Goal: Task Accomplishment & Management: Complete application form

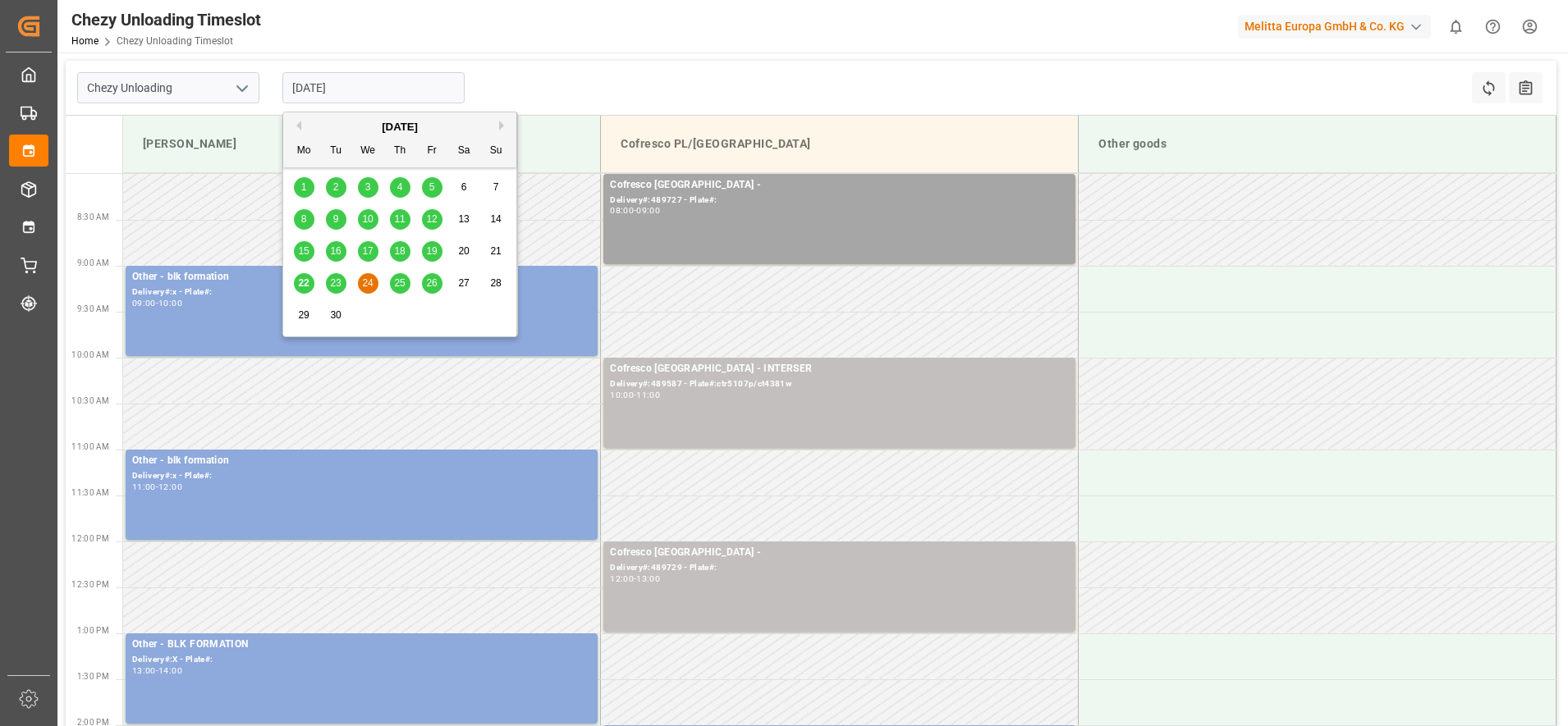
click at [355, 84] on input "[DATE]" at bounding box center [373, 88] width 182 height 32
click at [439, 282] on div "26" at bounding box center [432, 284] width 21 height 20
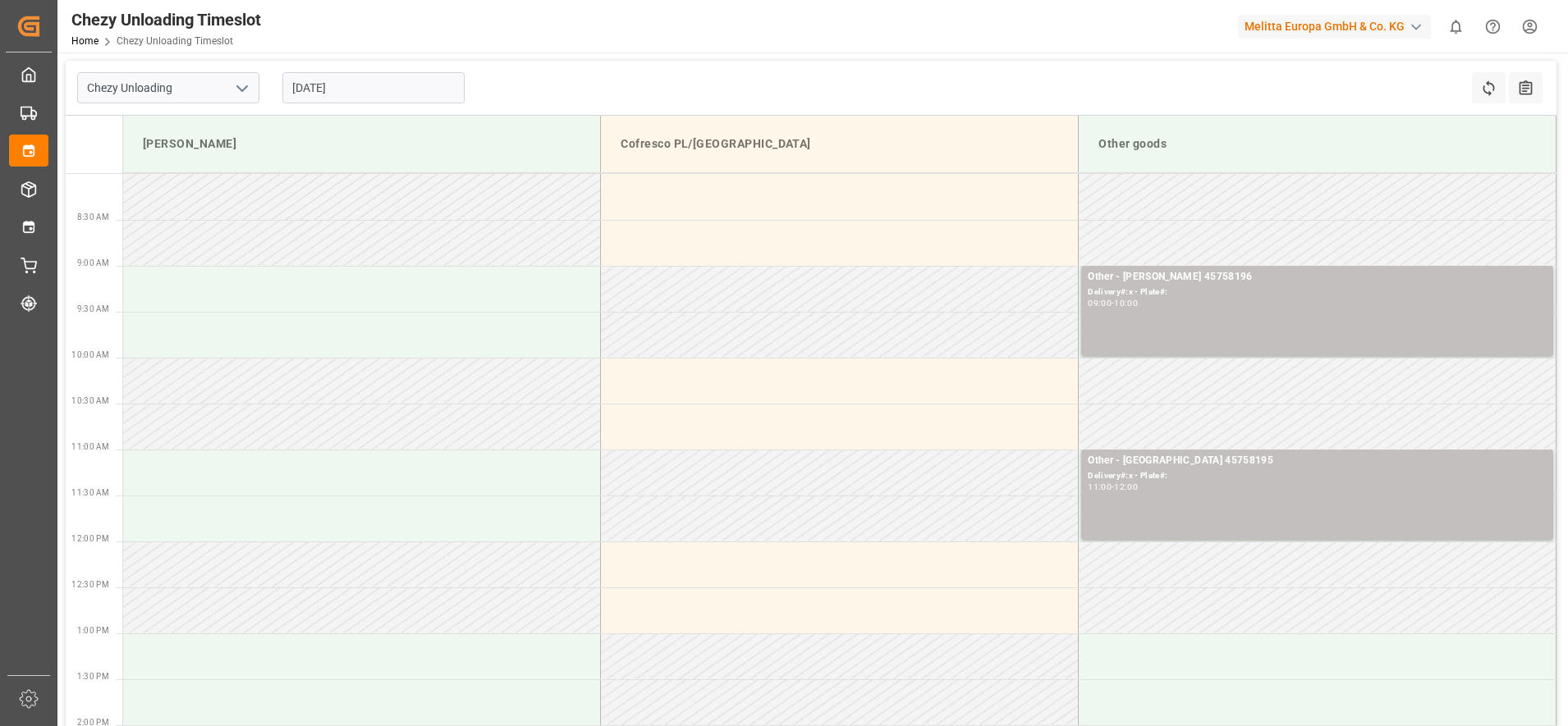
click at [403, 77] on input "26.09.2025" at bounding box center [373, 88] width 182 height 32
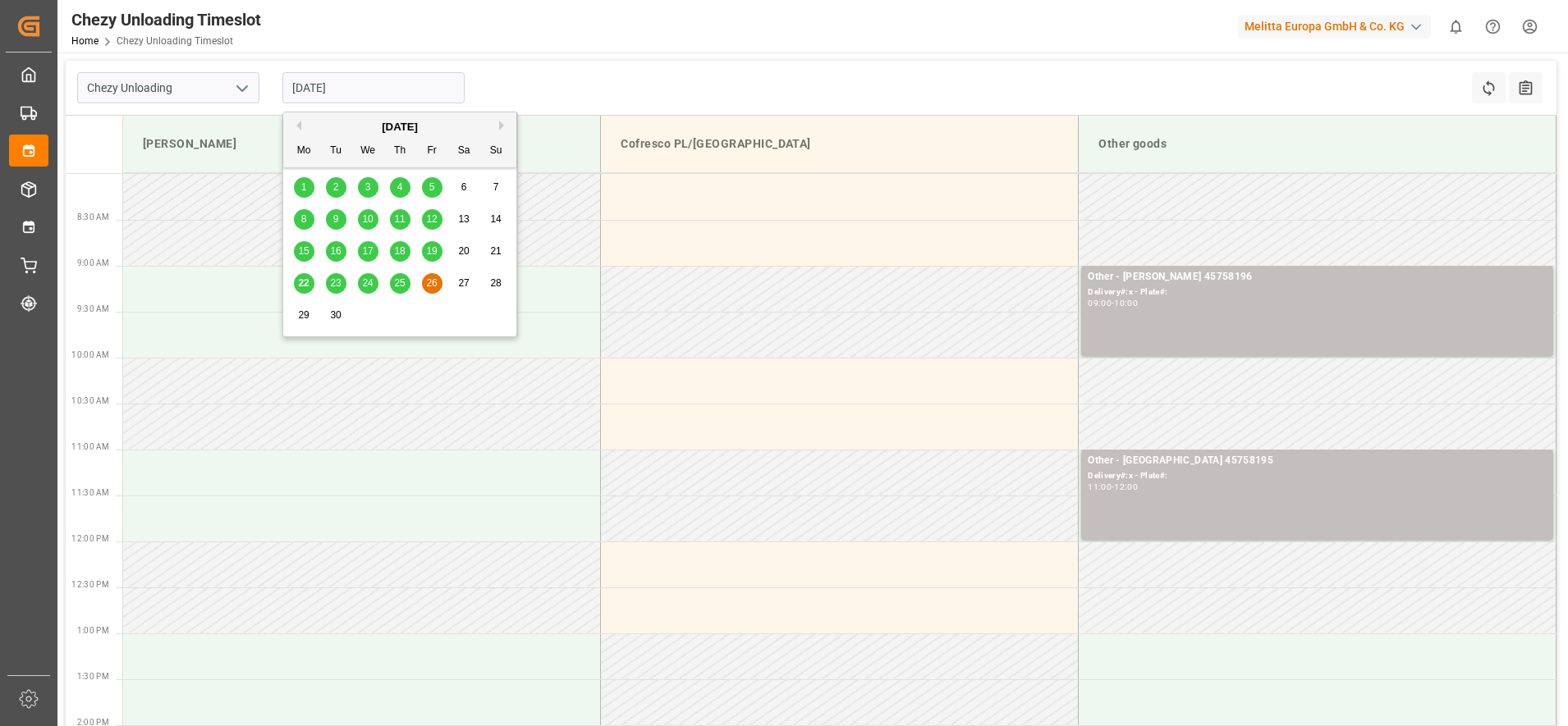
click at [340, 282] on span "23" at bounding box center [335, 283] width 11 height 12
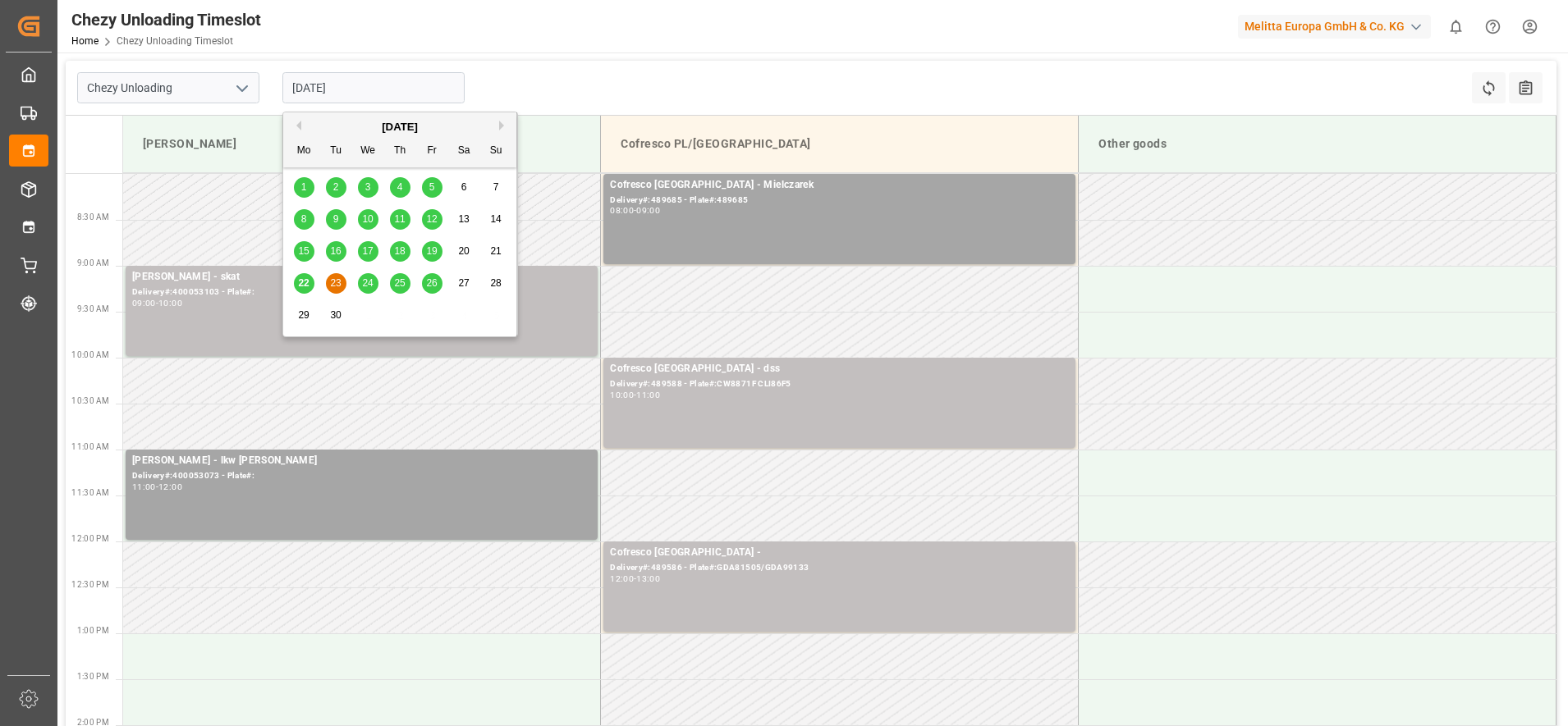
click at [398, 88] on input "23.09.2025" at bounding box center [373, 88] width 182 height 32
click at [394, 280] on span "25" at bounding box center [399, 283] width 11 height 12
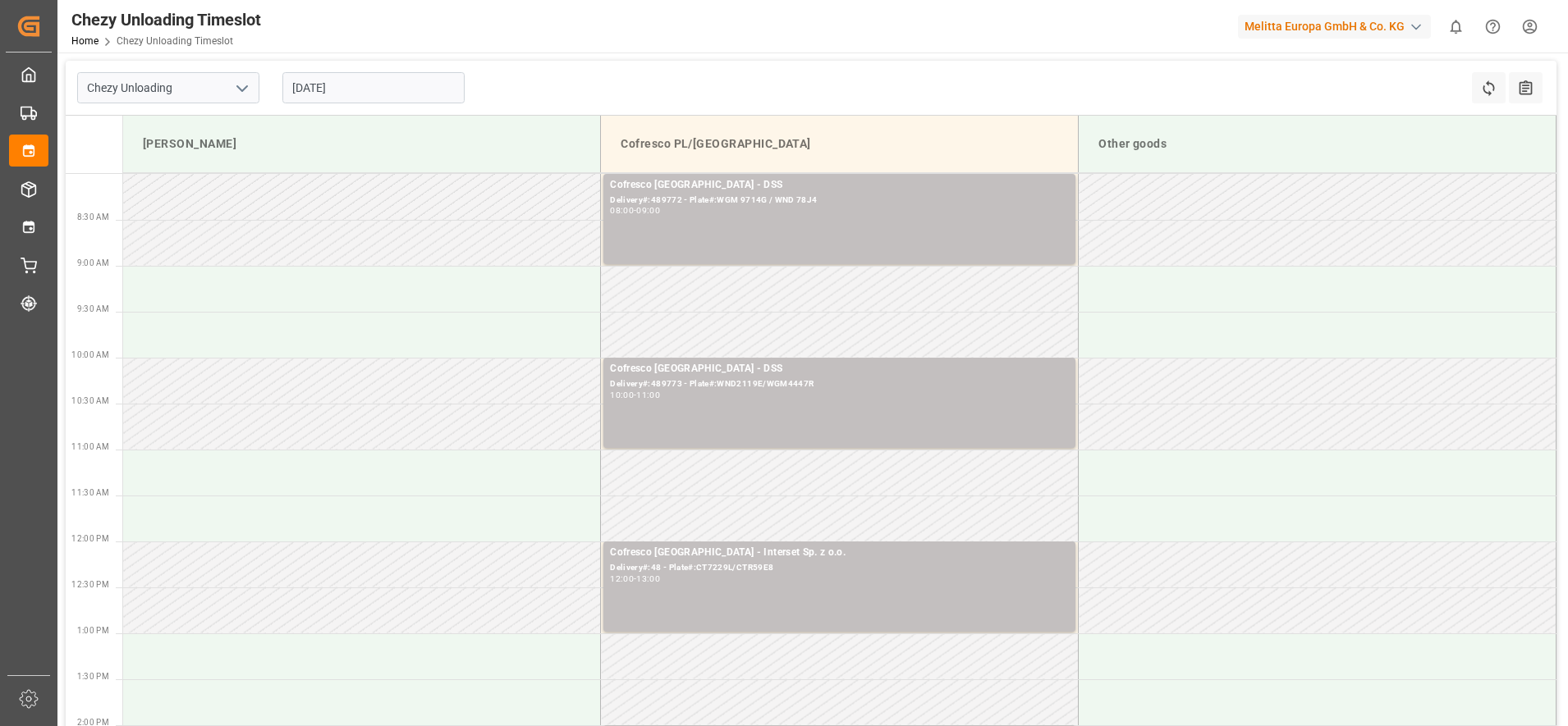
click at [332, 84] on input "[DATE]" at bounding box center [373, 88] width 182 height 32
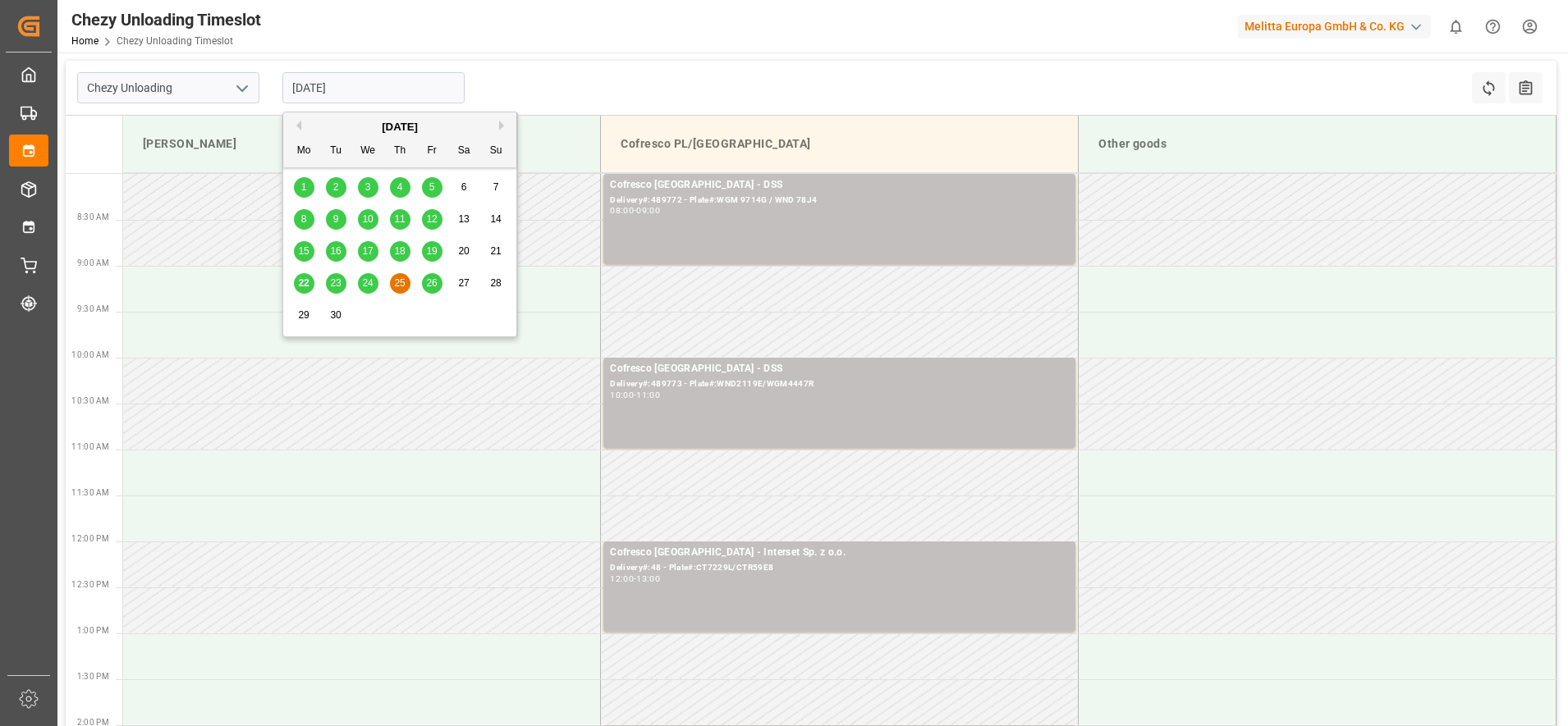
click at [368, 292] on div "24" at bounding box center [368, 284] width 21 height 20
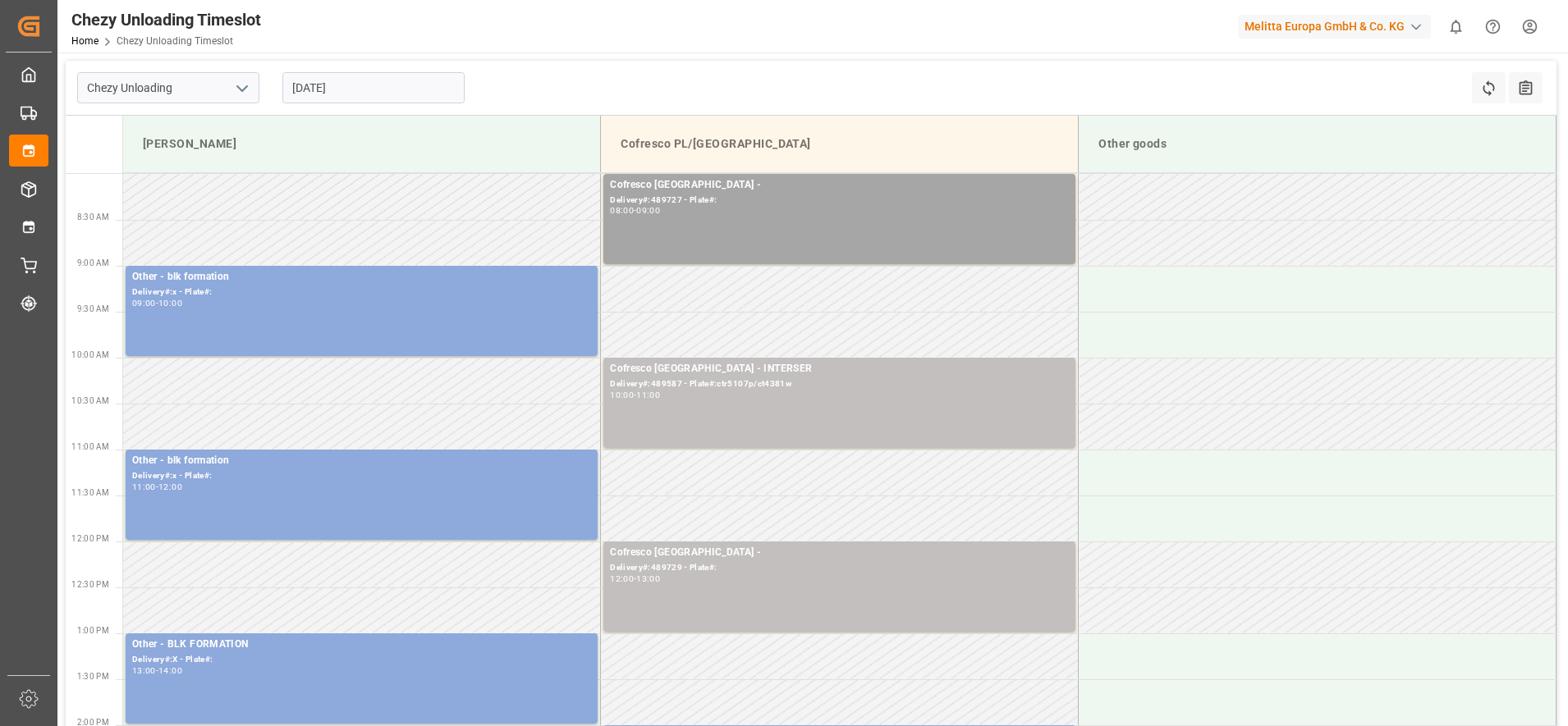
click at [326, 82] on input "[DATE]" at bounding box center [373, 88] width 182 height 32
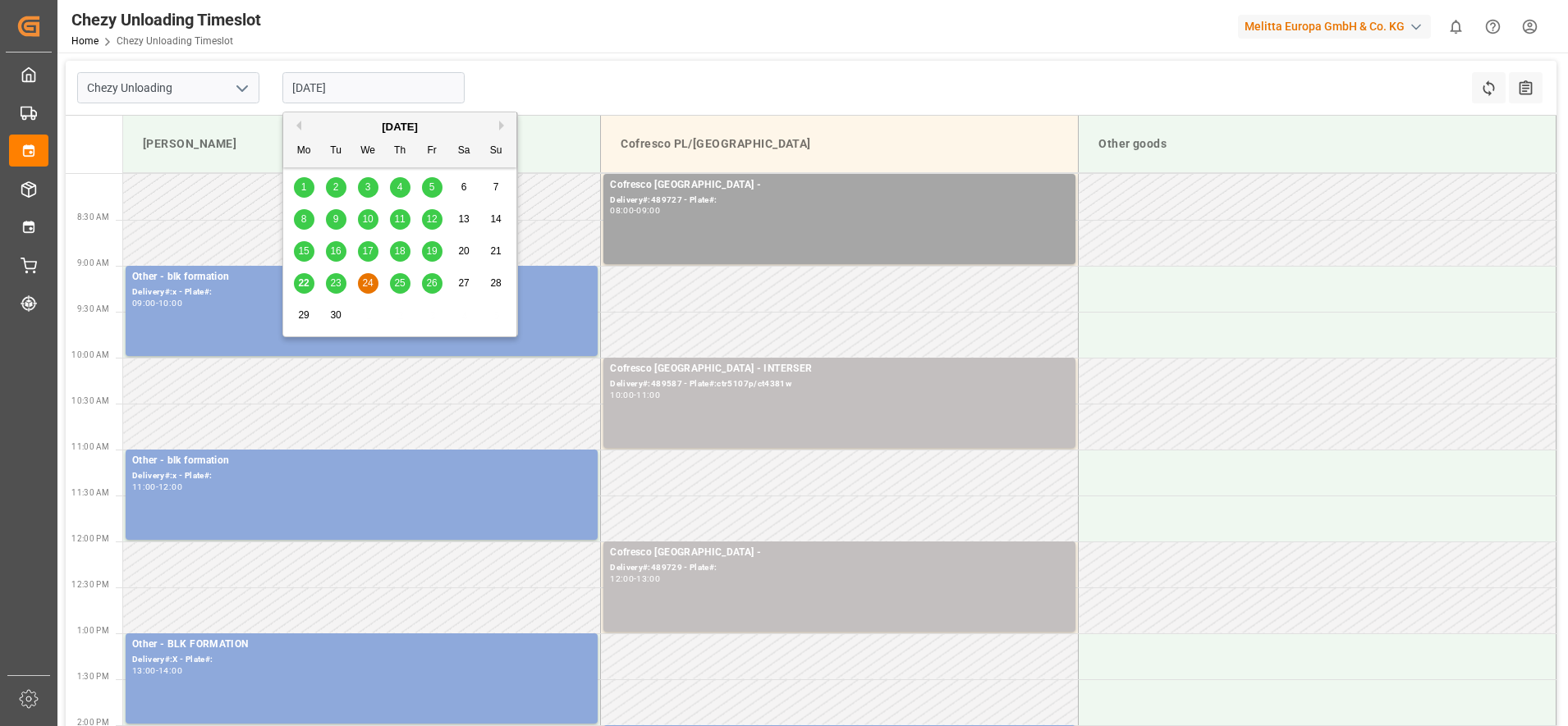
click at [361, 258] on div "17" at bounding box center [368, 252] width 21 height 20
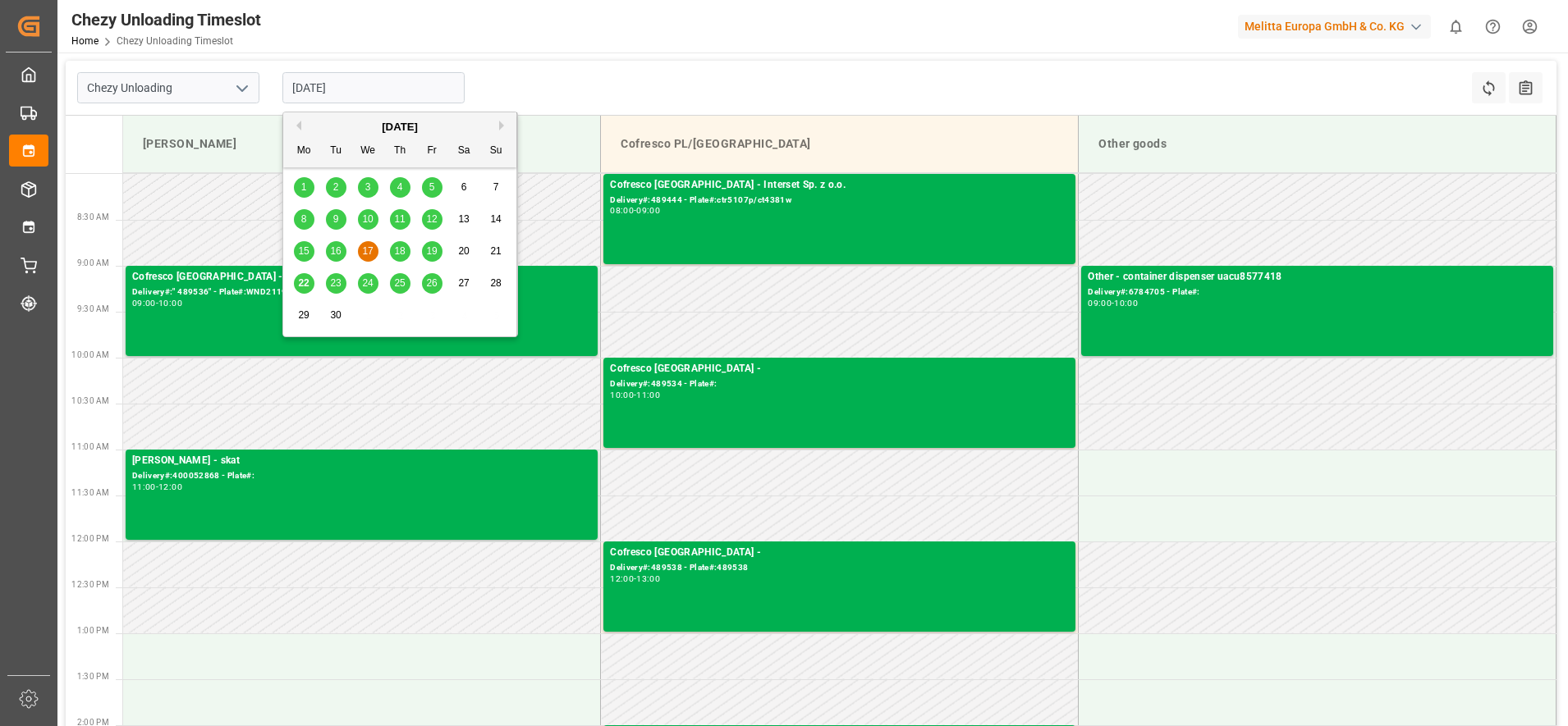
click at [393, 78] on input "17.09.2025" at bounding box center [373, 88] width 182 height 32
click at [376, 290] on div "24" at bounding box center [368, 284] width 21 height 20
type input "[DATE]"
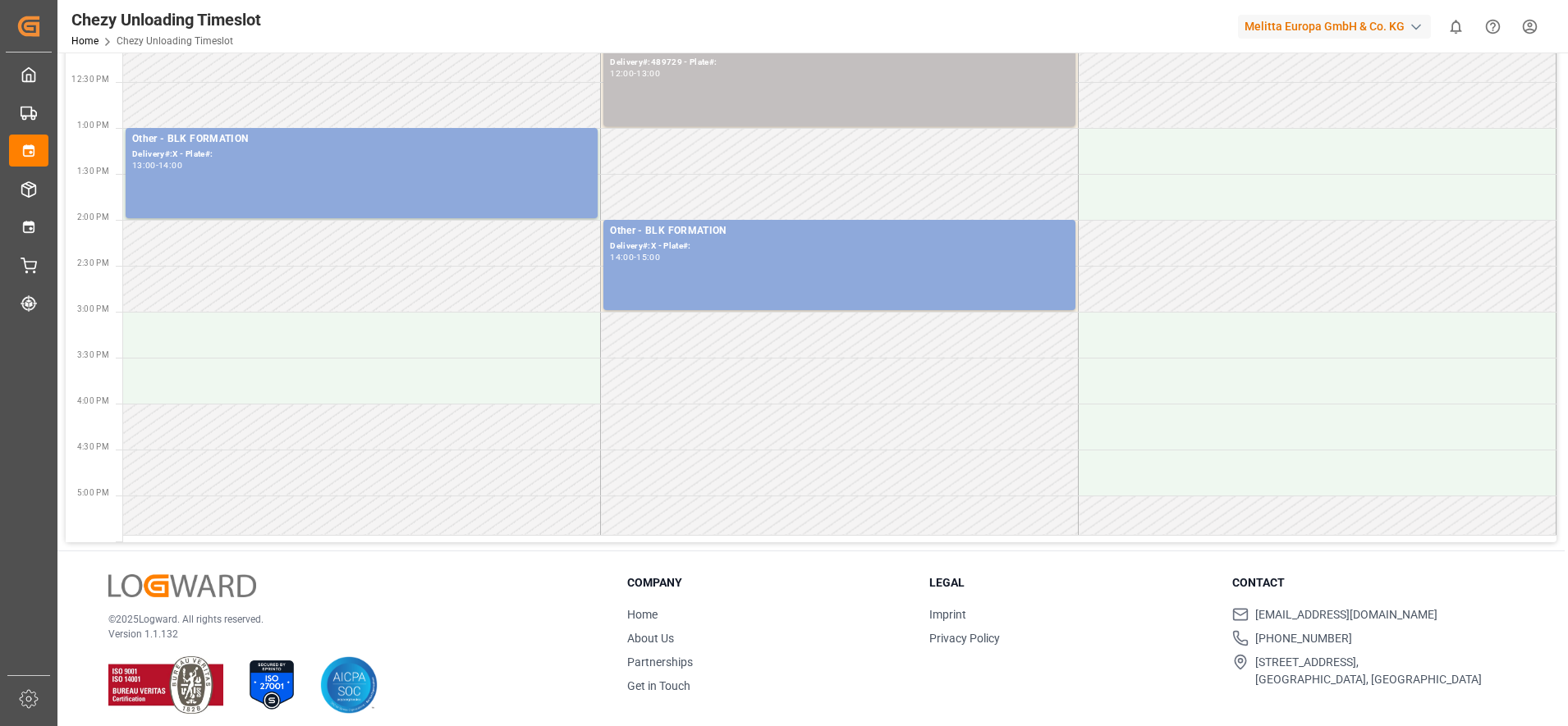
scroll to position [513, 0]
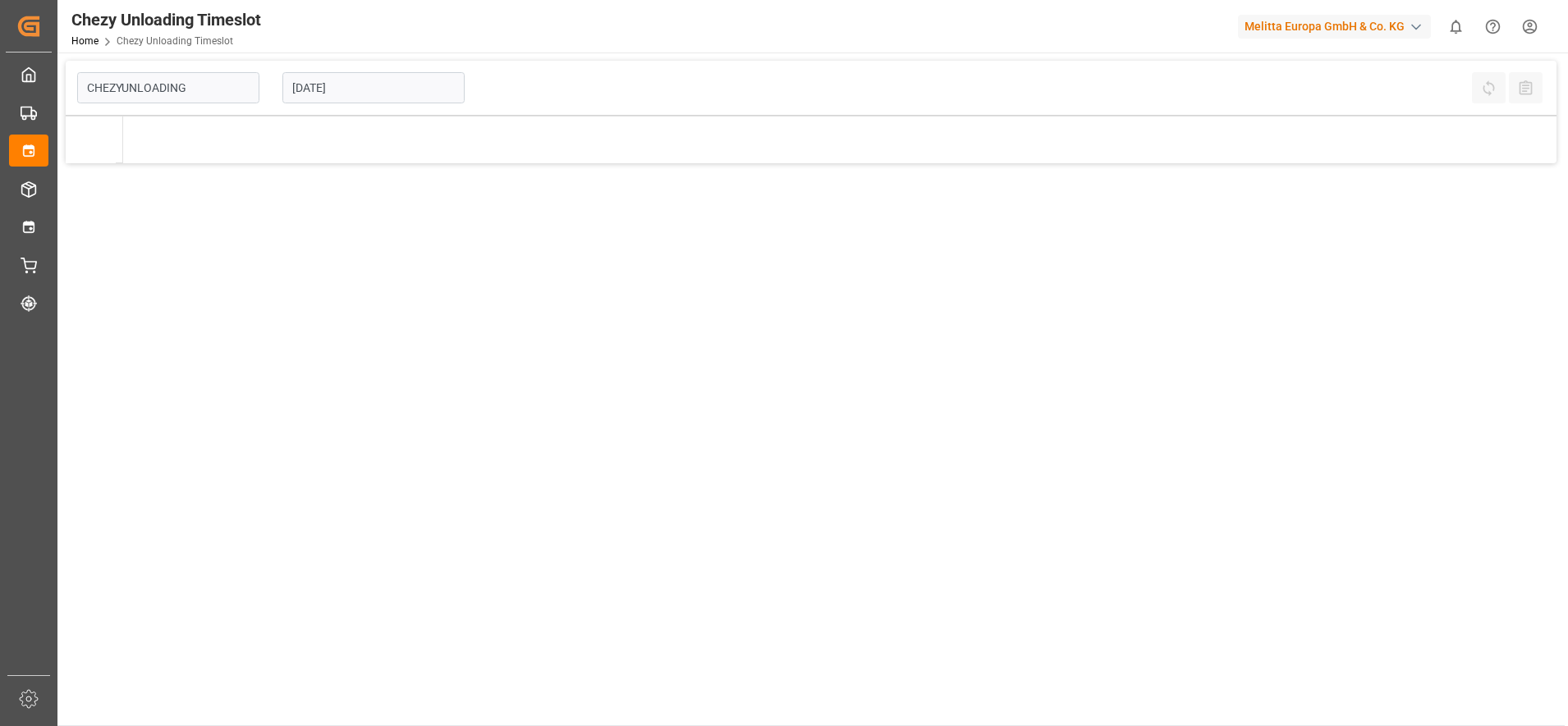
type input "Chezy Unloading"
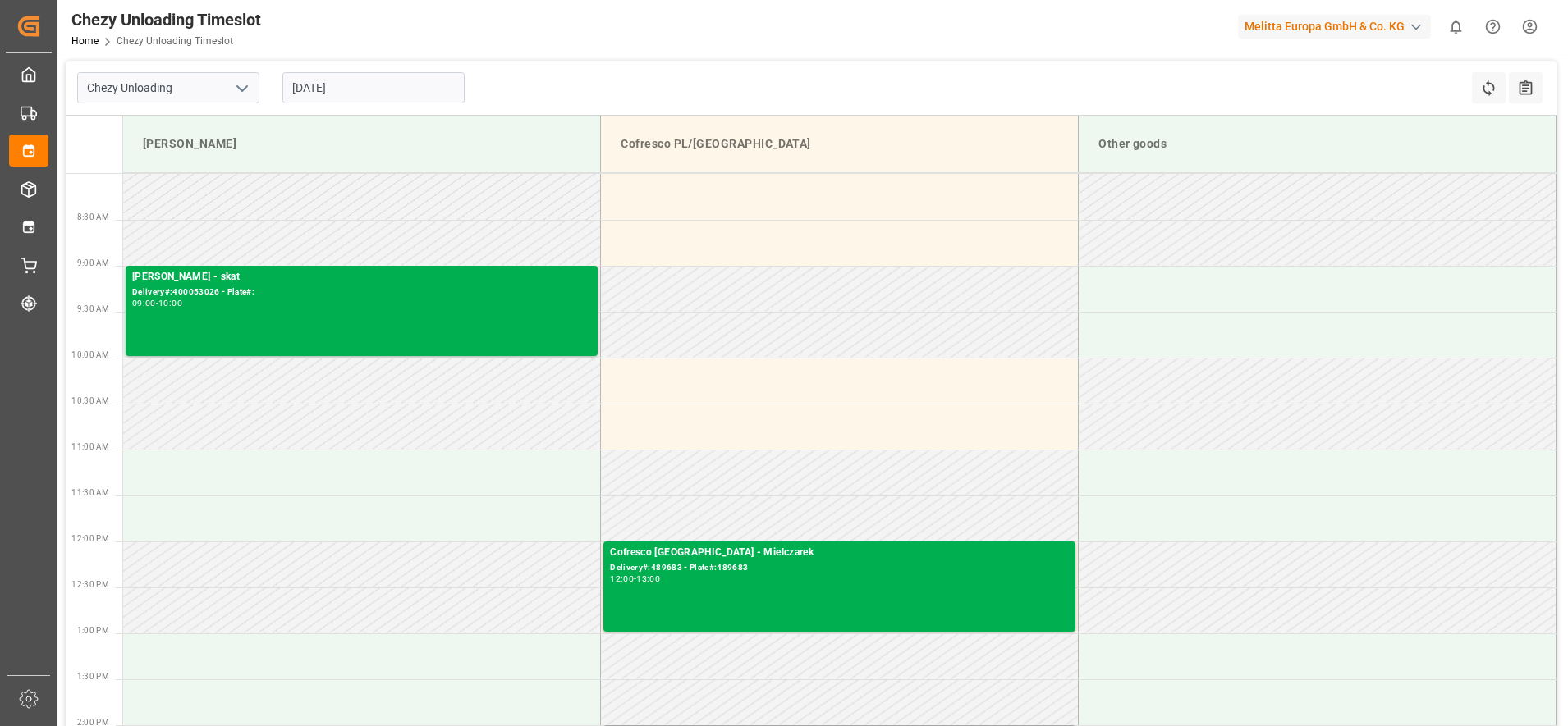
click at [333, 88] on input "[DATE]" at bounding box center [373, 88] width 182 height 32
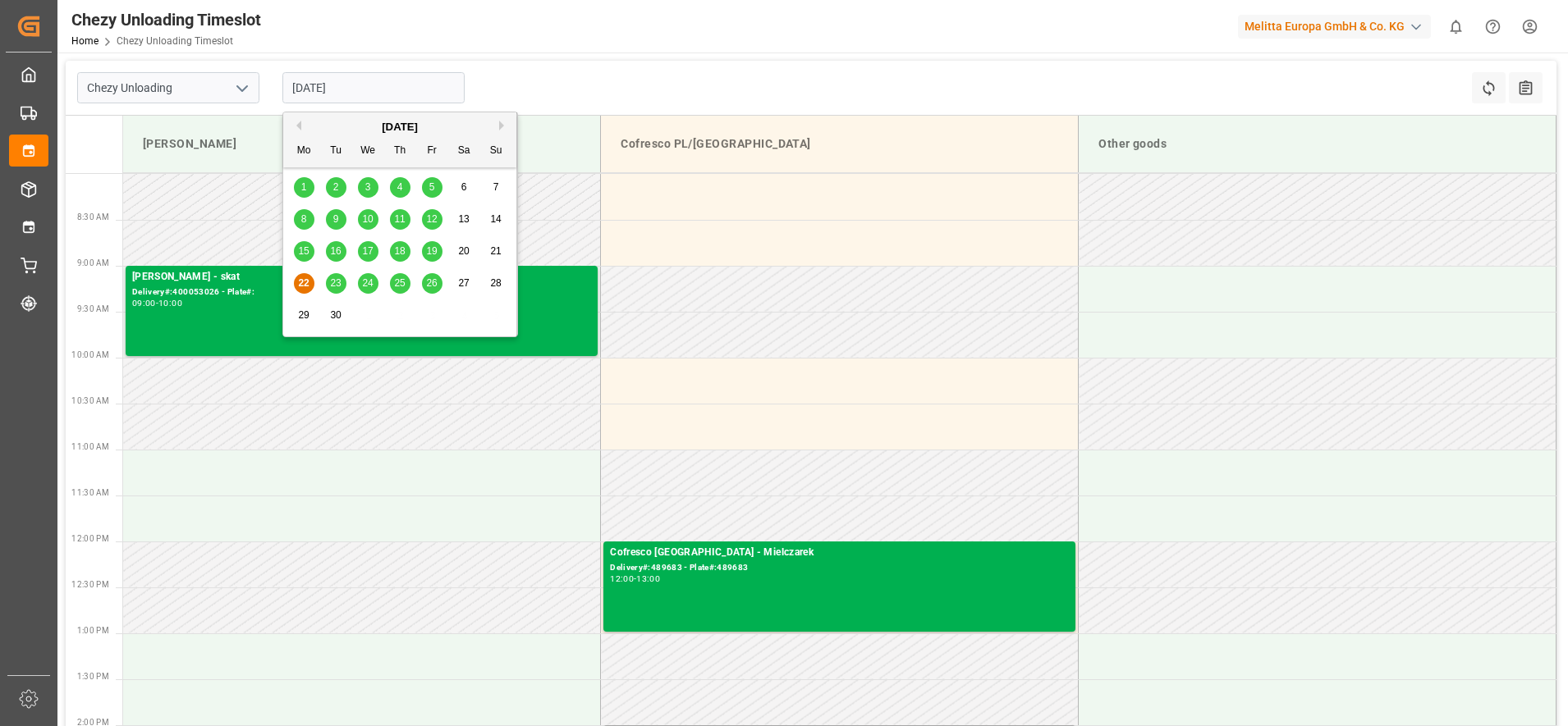
click at [398, 285] on span "25" at bounding box center [399, 283] width 11 height 12
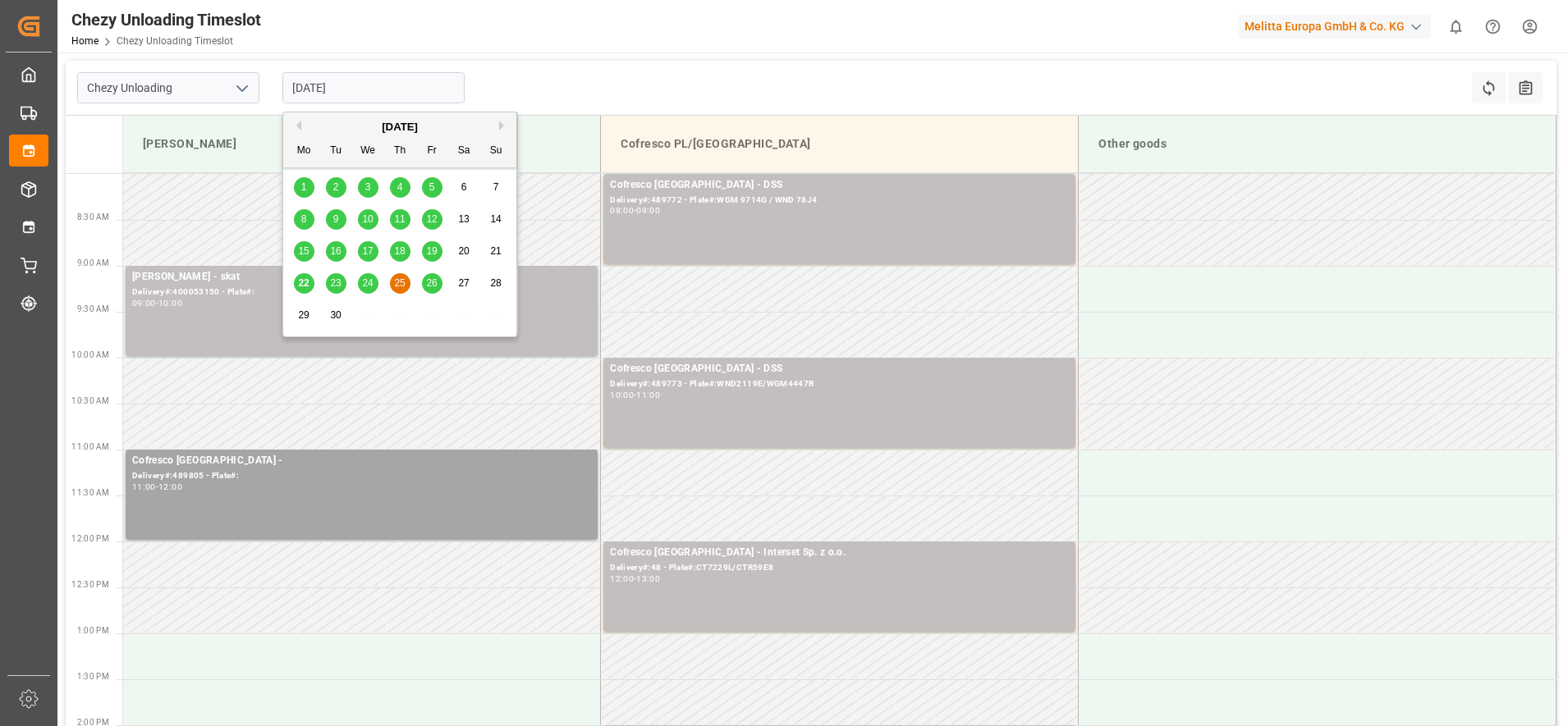
click at [379, 90] on input "[DATE]" at bounding box center [373, 88] width 182 height 32
click at [360, 285] on div "24" at bounding box center [368, 284] width 21 height 20
type input "[DATE]"
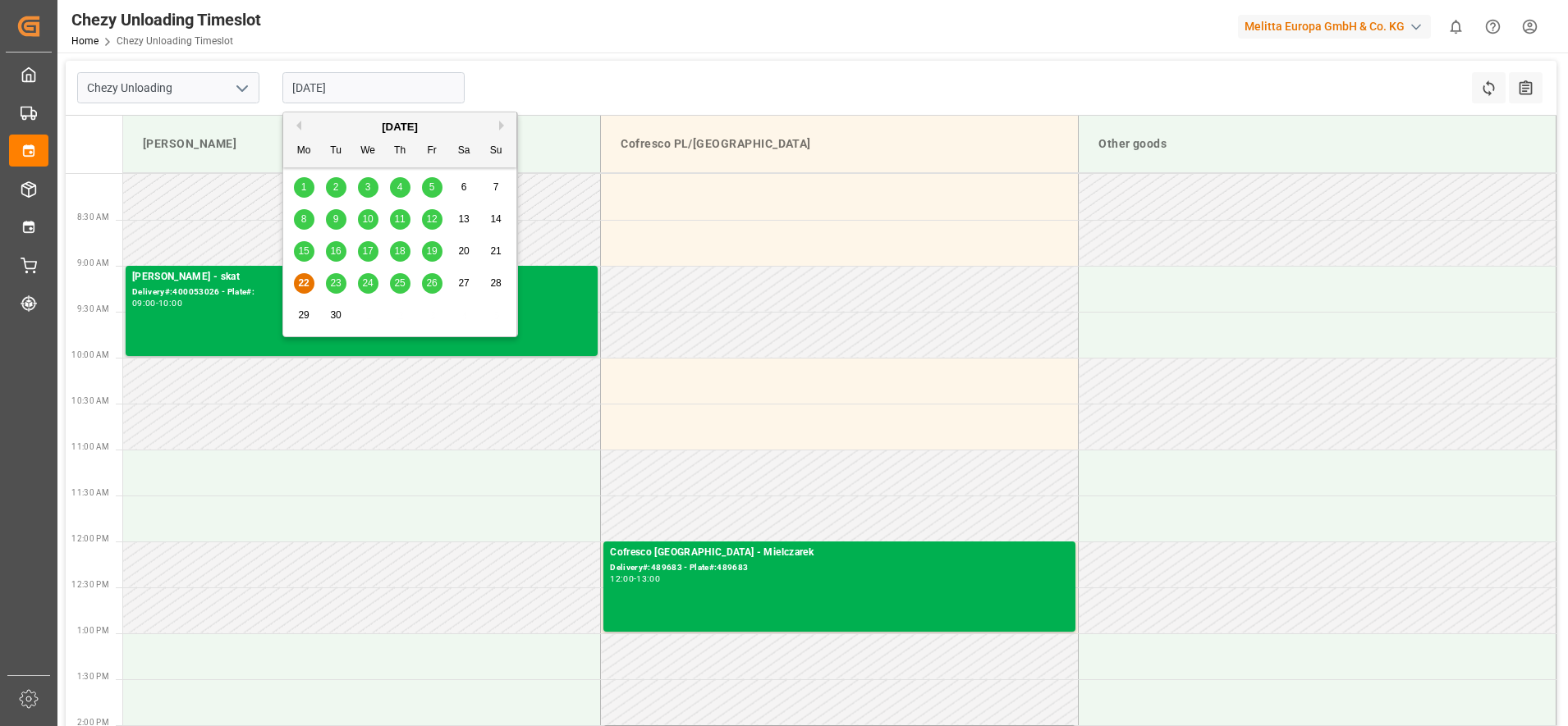
click at [376, 88] on input "[DATE]" at bounding box center [373, 88] width 182 height 32
click at [373, 282] on span "24" at bounding box center [367, 283] width 11 height 12
type input "[DATE]"
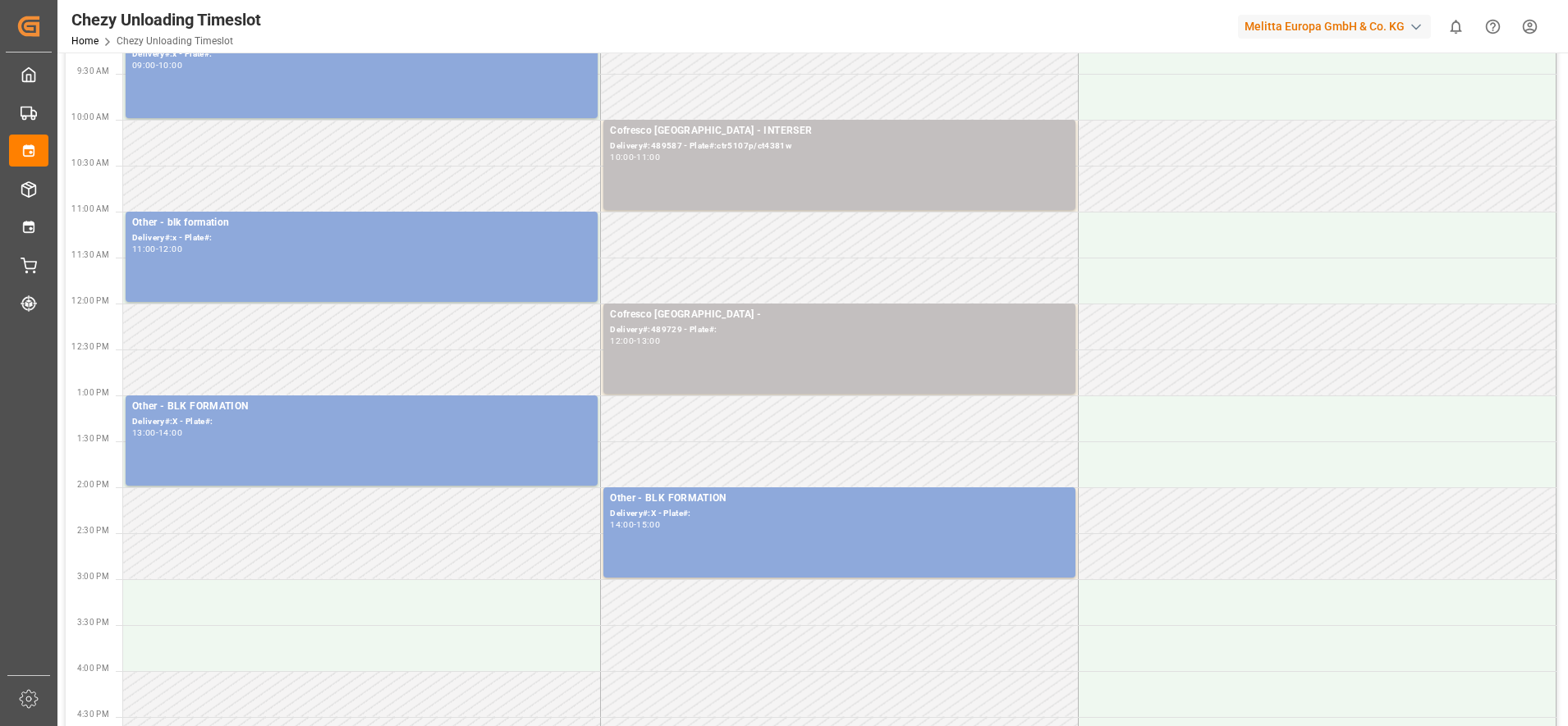
scroll to position [103, 0]
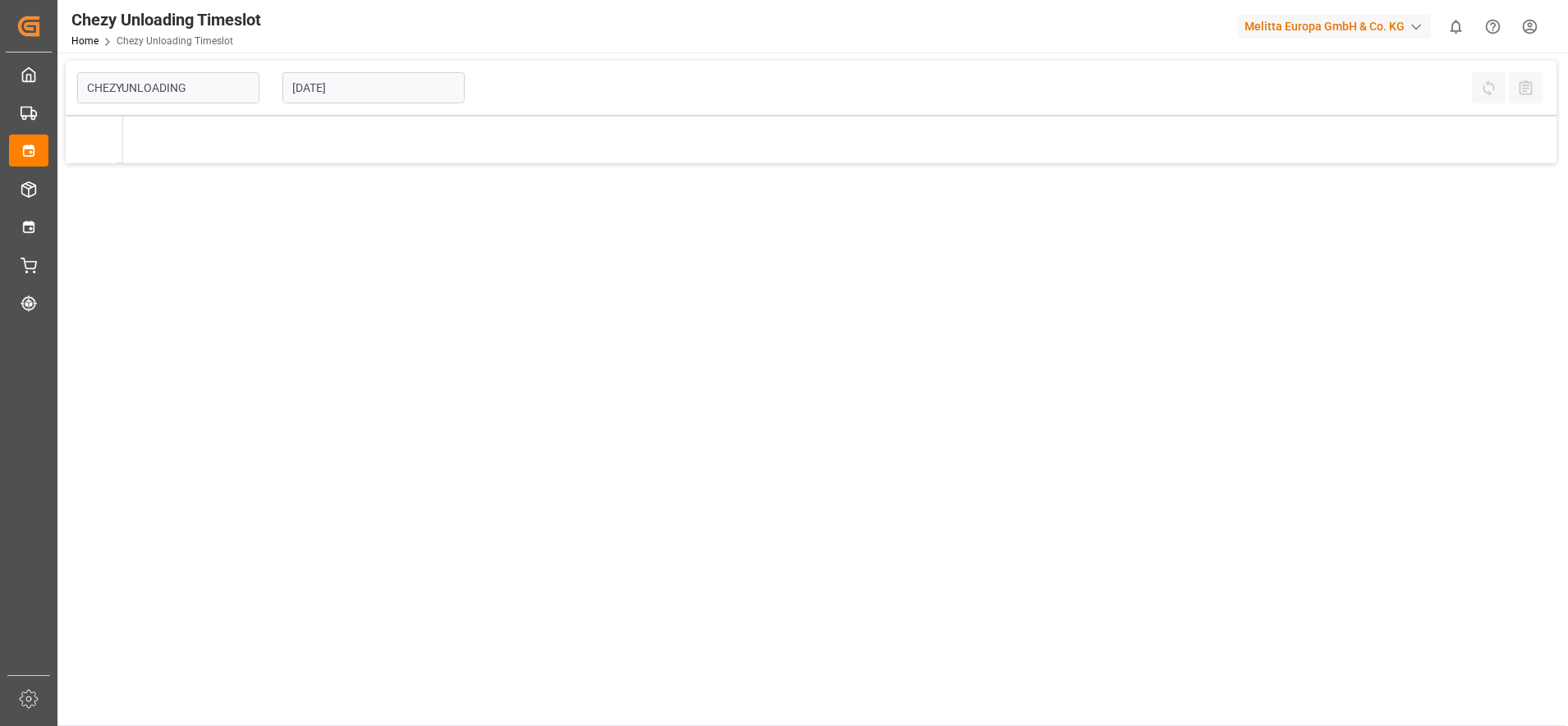
type input "Chezy Unloading"
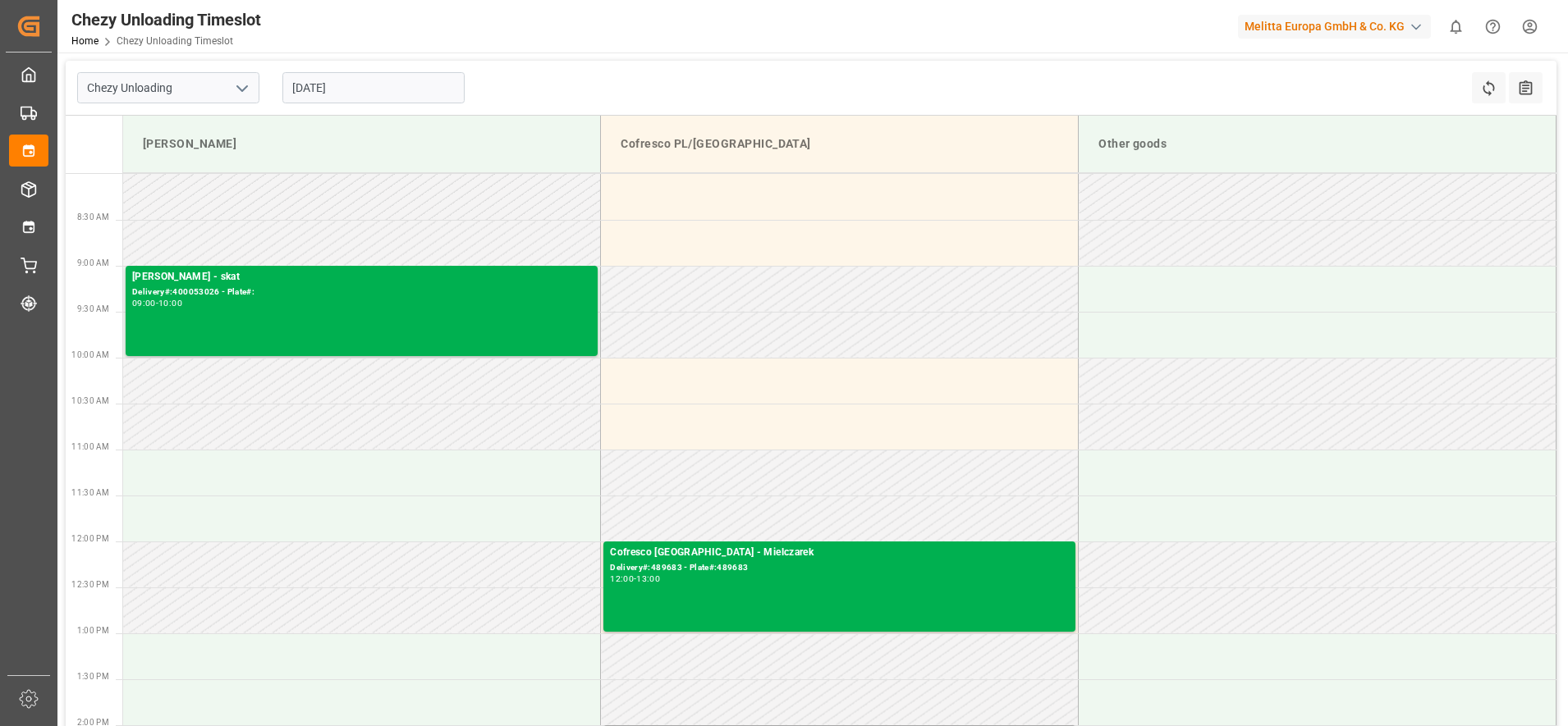
click at [393, 85] on input "[DATE]" at bounding box center [373, 88] width 182 height 32
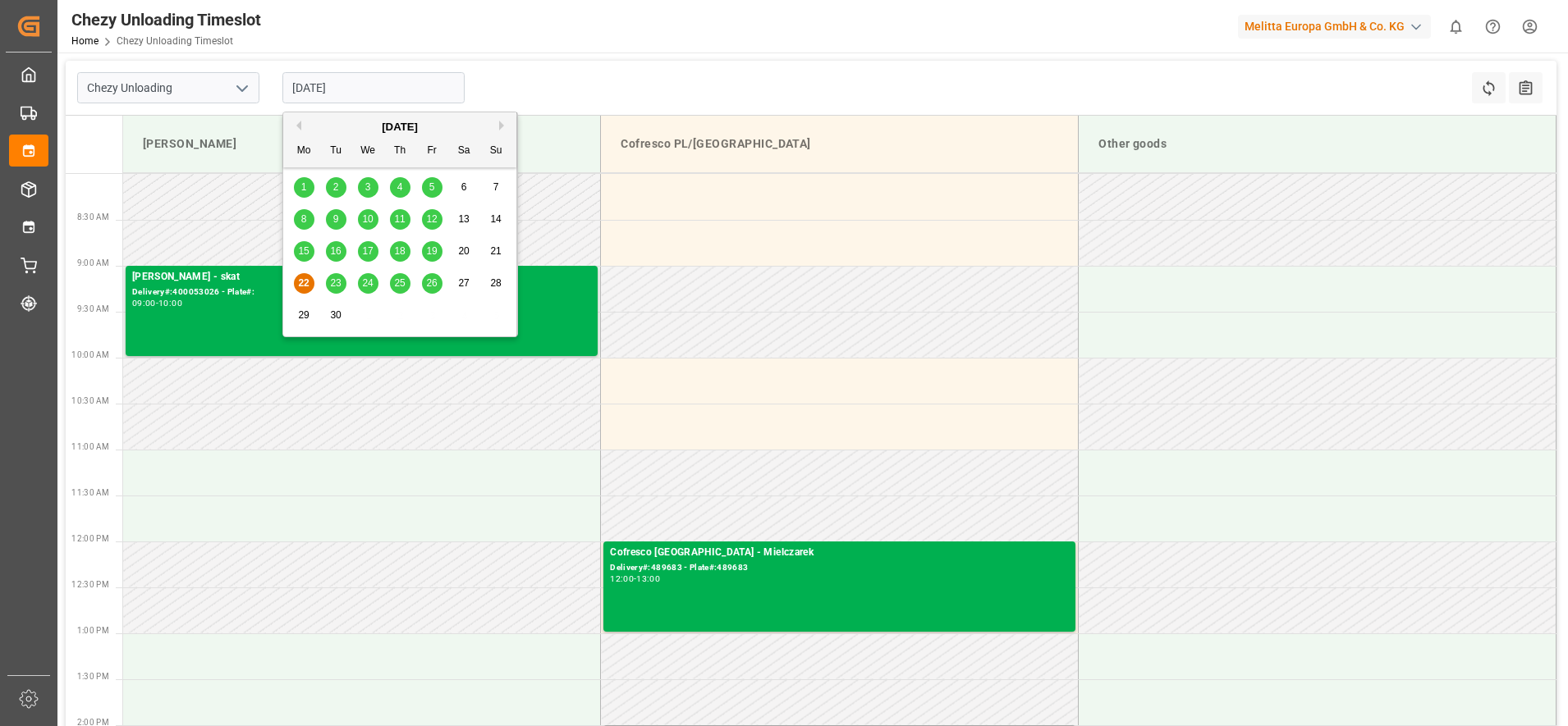
click at [369, 285] on span "24" at bounding box center [367, 283] width 11 height 12
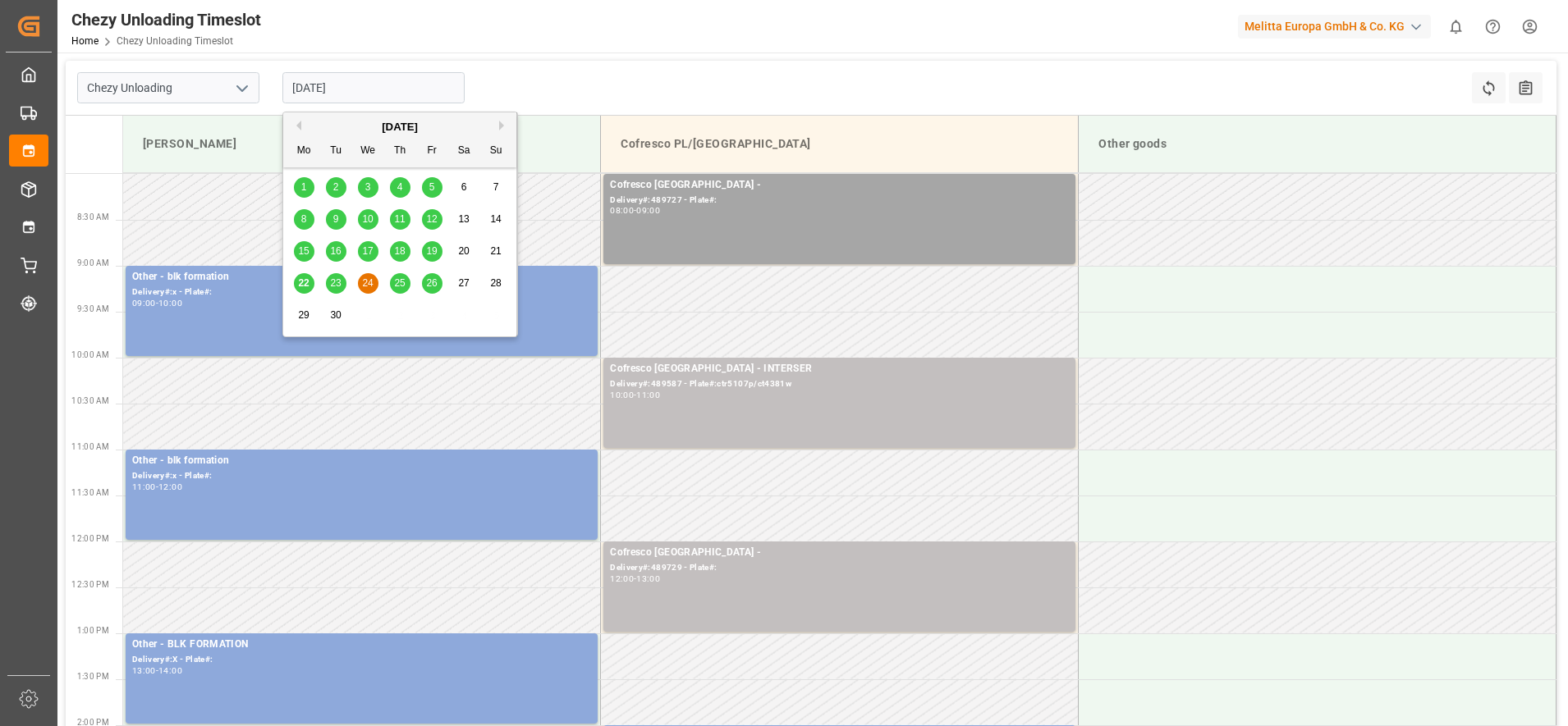
click at [358, 87] on input "[DATE]" at bounding box center [373, 88] width 182 height 32
click at [409, 280] on div "25" at bounding box center [400, 284] width 21 height 20
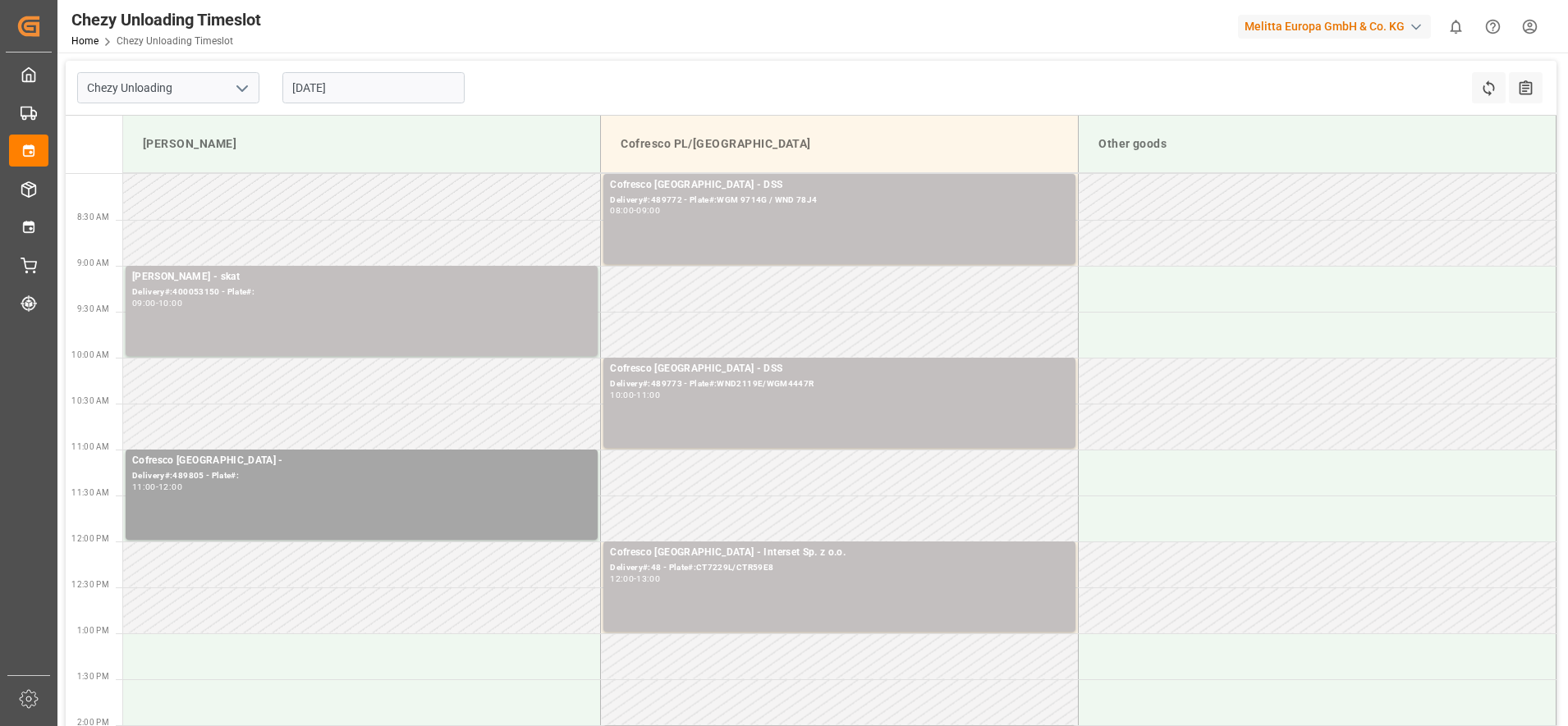
click at [373, 89] on input "[DATE]" at bounding box center [373, 88] width 182 height 32
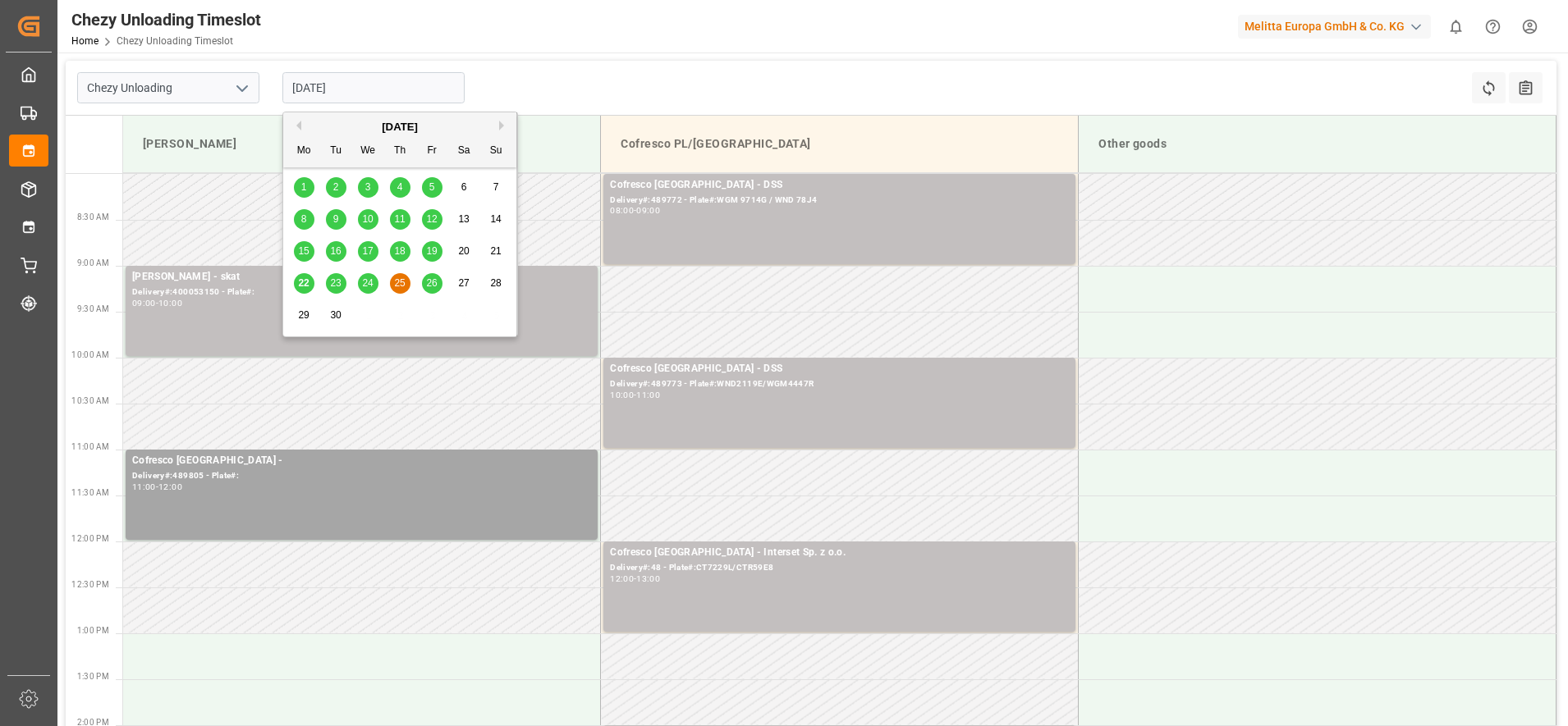
click at [364, 286] on span "24" at bounding box center [367, 283] width 11 height 12
type input "[DATE]"
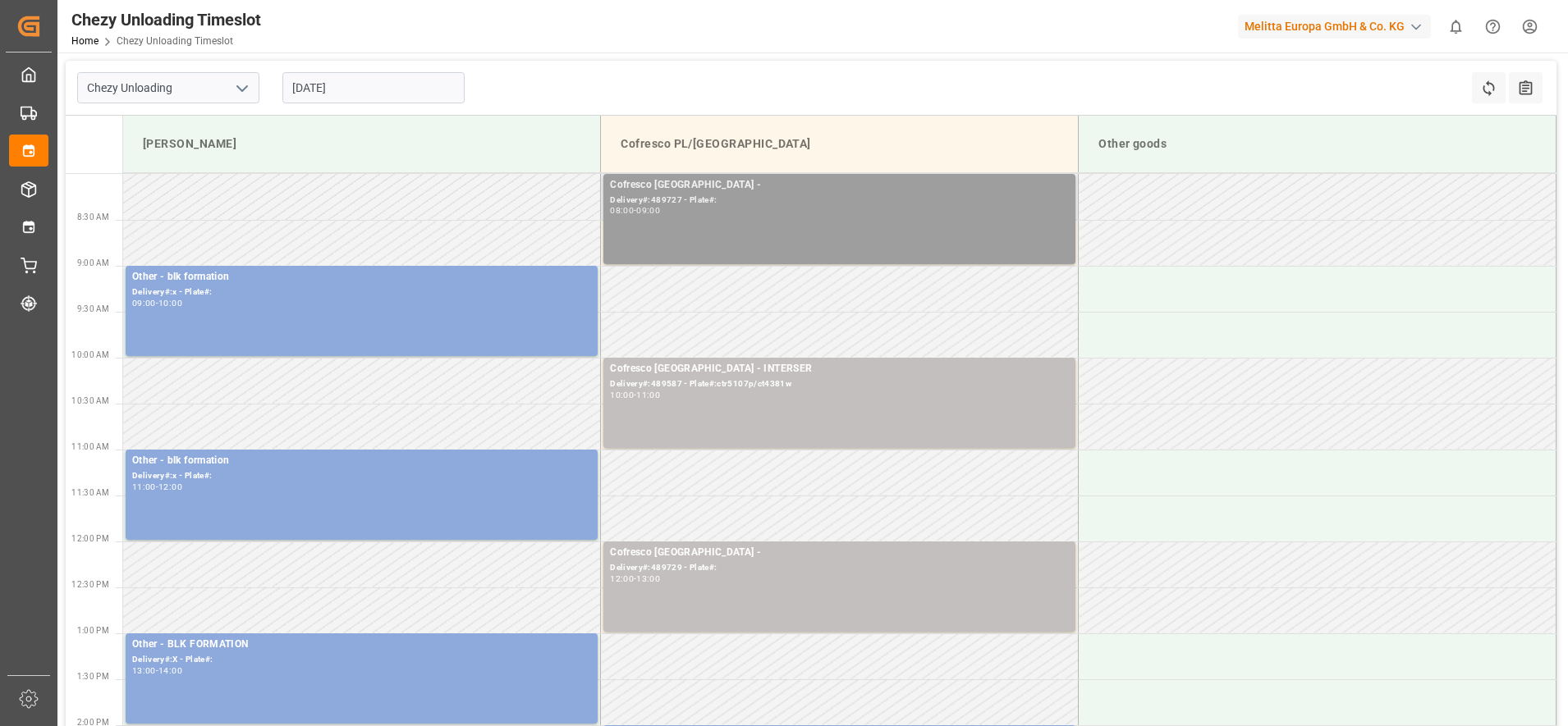
click at [805, 208] on div "08:00 - 09:00" at bounding box center [840, 211] width 459 height 9
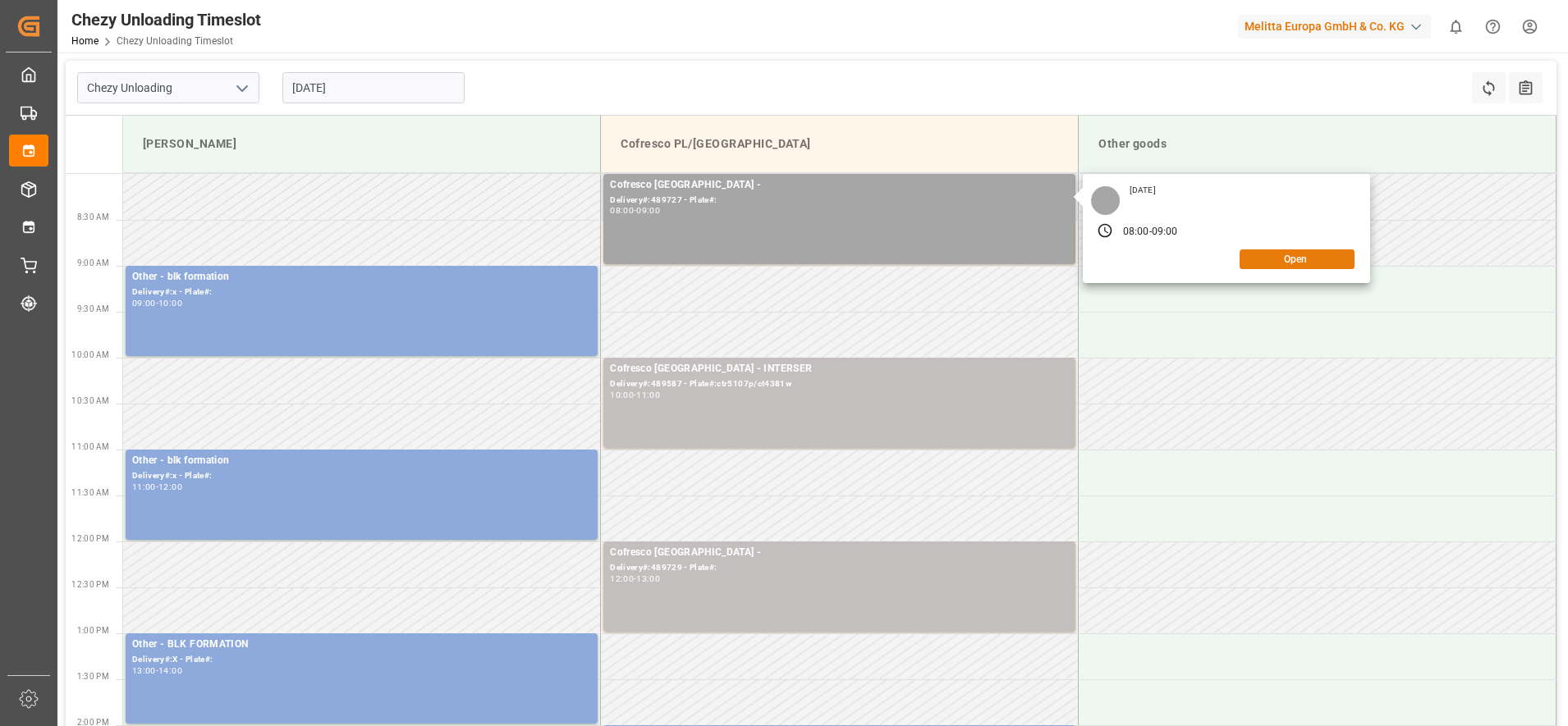
click at [1312, 253] on button "Open" at bounding box center [1297, 259] width 115 height 20
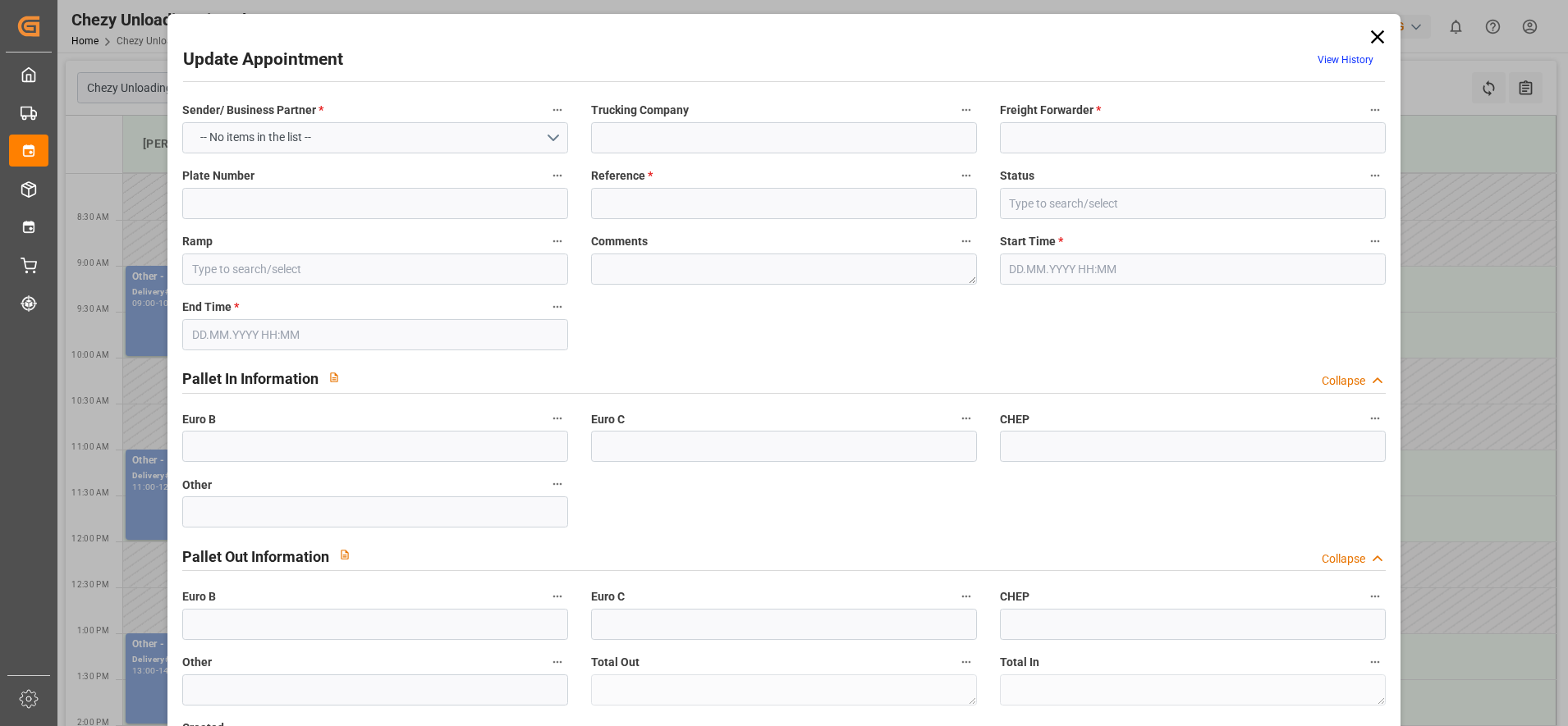
type input "FHUT"
type input "489727"
type input "Slot Booked"
type input "Cofresco PL/[GEOGRAPHIC_DATA]"
type textarea "0"
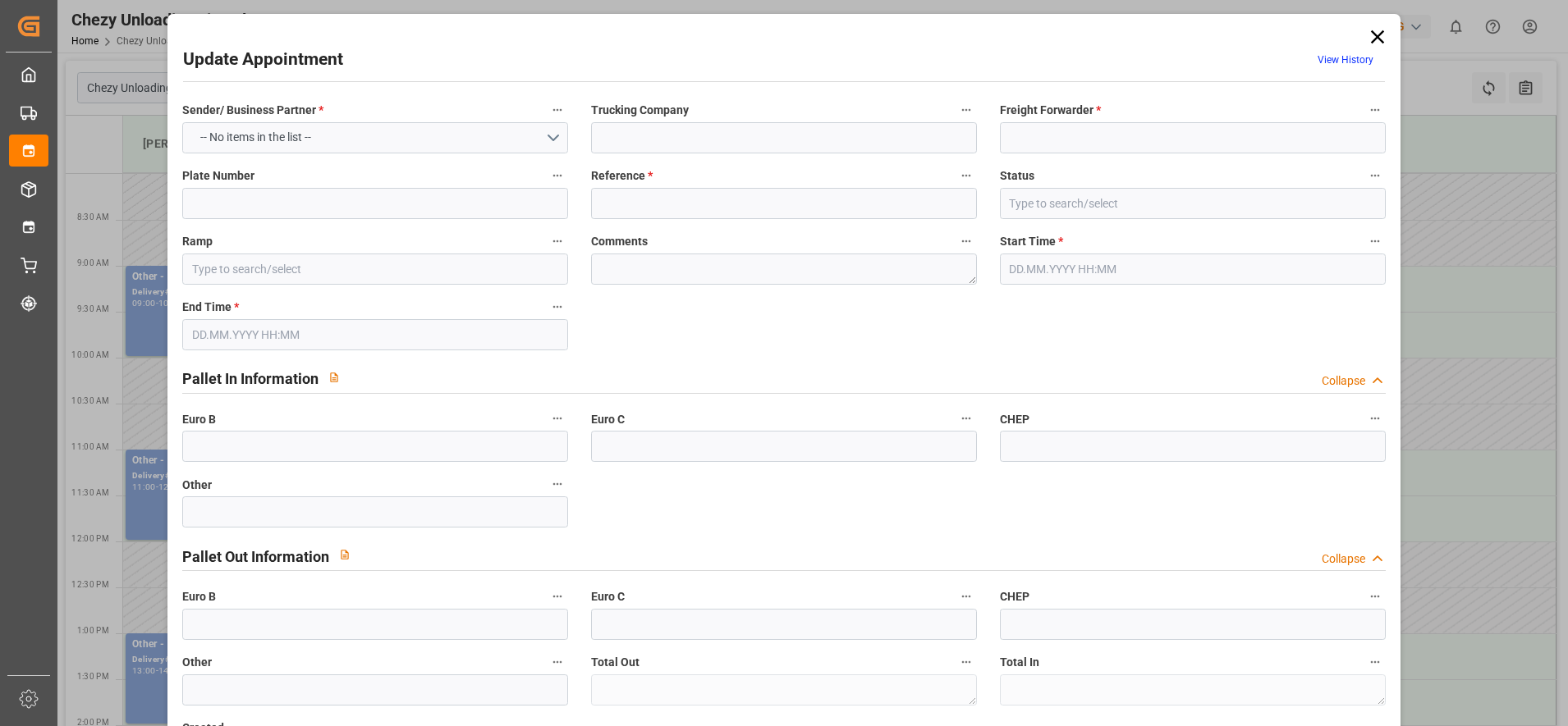
type textarea "0"
type input "24.09.2025 08:00"
type input "24.09.2025 09:00"
type input "17.09.2025 07:02"
click at [1370, 41] on icon at bounding box center [1376, 37] width 13 height 13
